Goal: Obtain resource: Download file/media

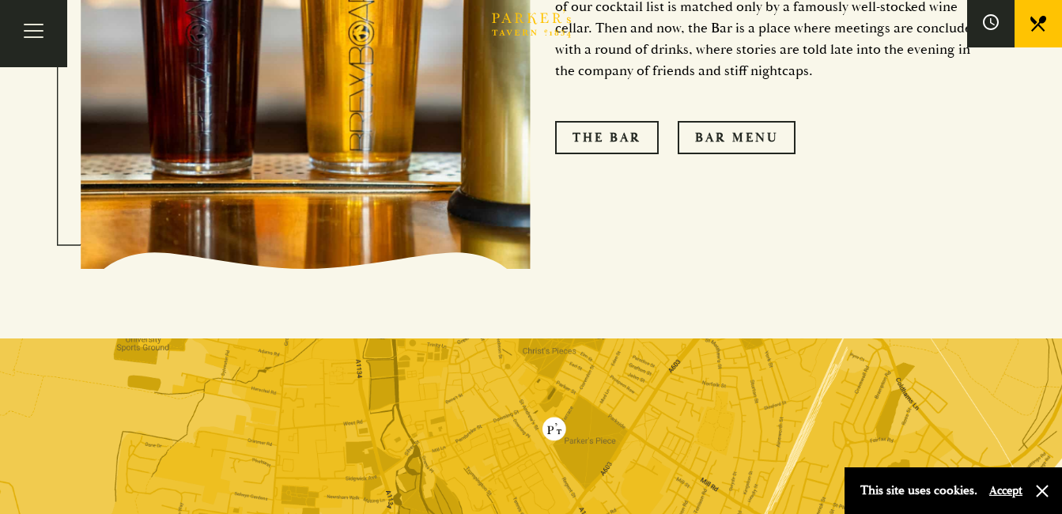
scroll to position [1449, 0]
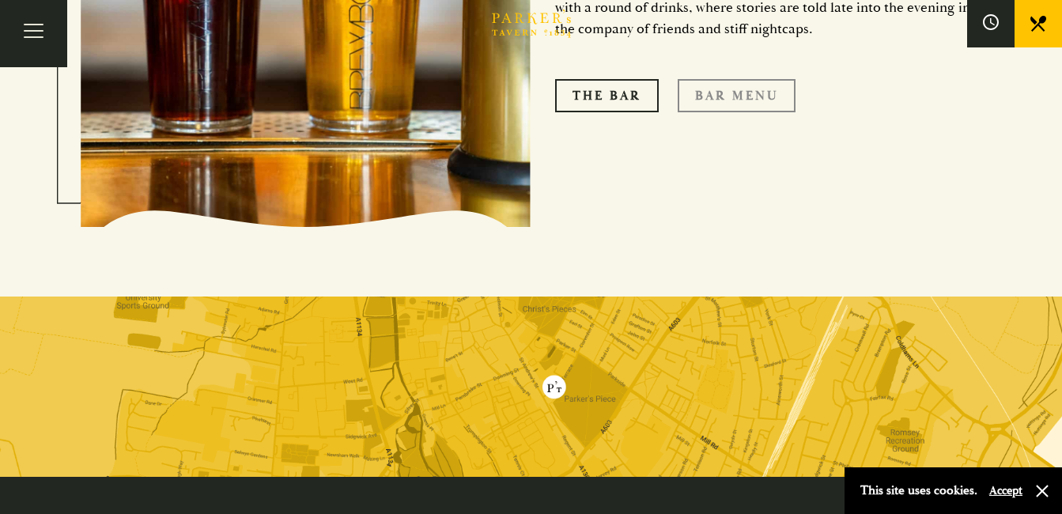
click at [733, 79] on link "Bar Menu" at bounding box center [737, 95] width 118 height 33
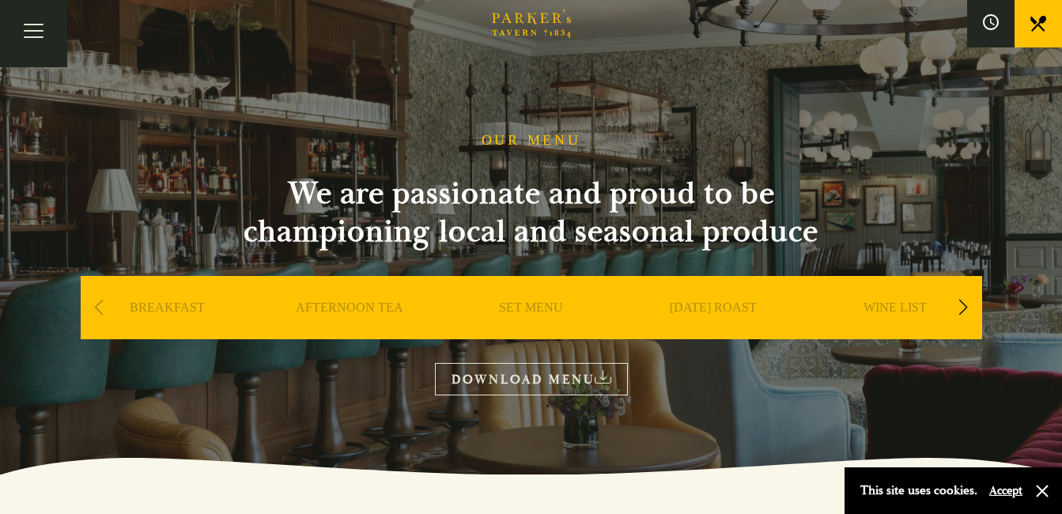
click at [1051, 490] on div "This site uses cookies. Accept" at bounding box center [954, 491] width 218 height 47
click at [556, 381] on link "DOWNLOAD MENU" at bounding box center [531, 379] width 193 height 32
